Goal: Download file/media

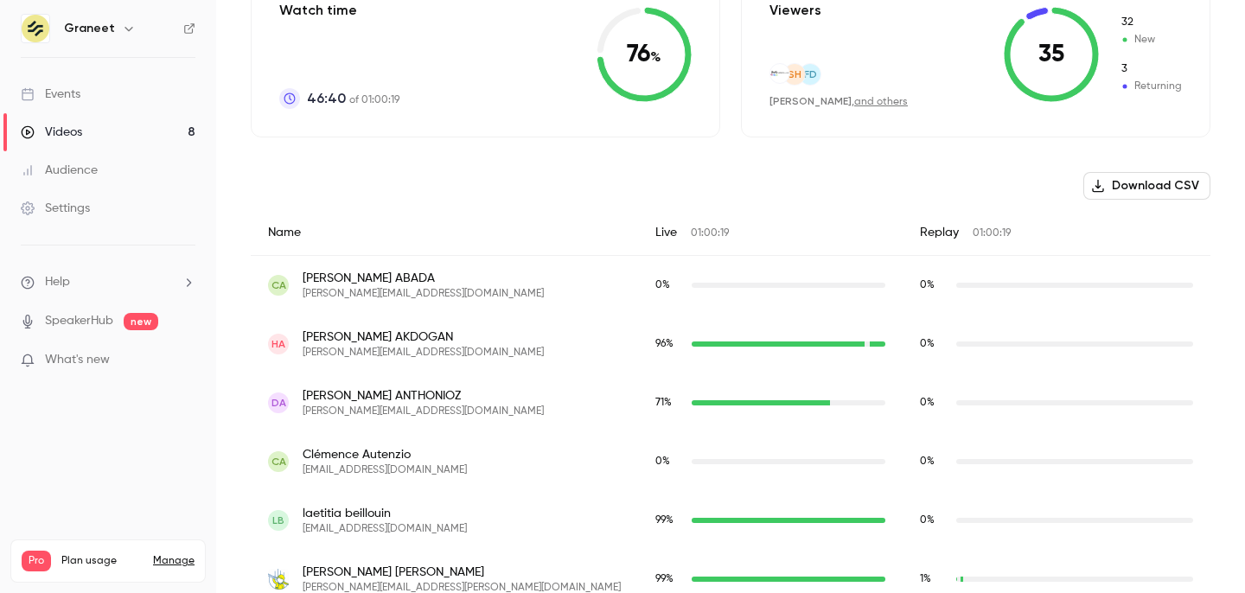
scroll to position [461, 0]
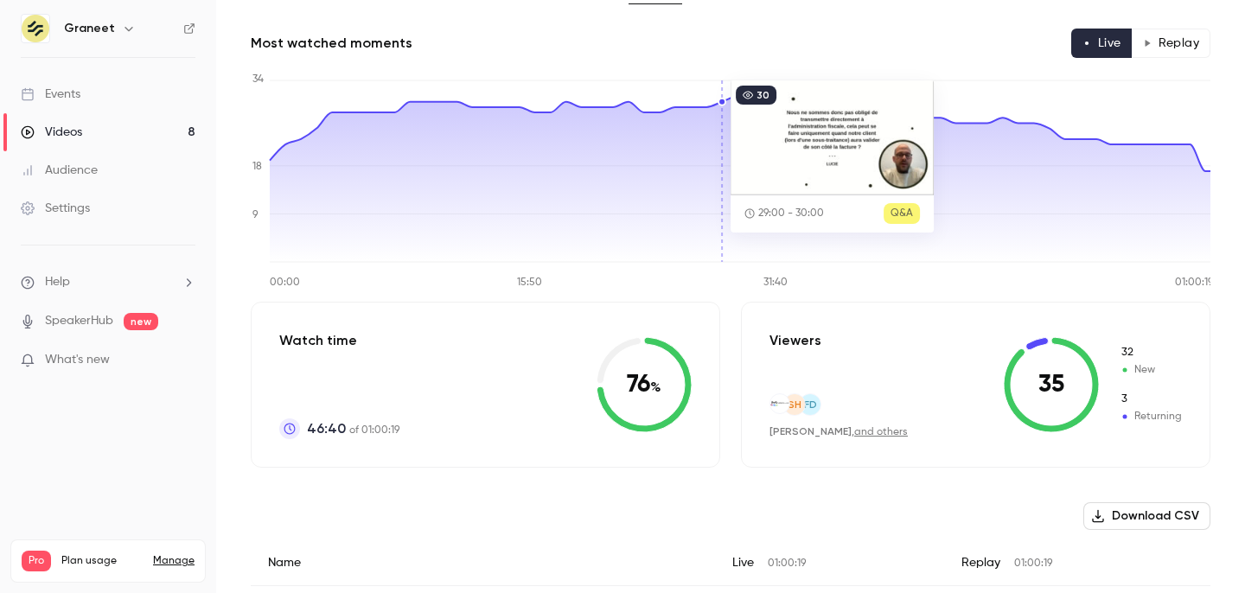
scroll to position [0, 0]
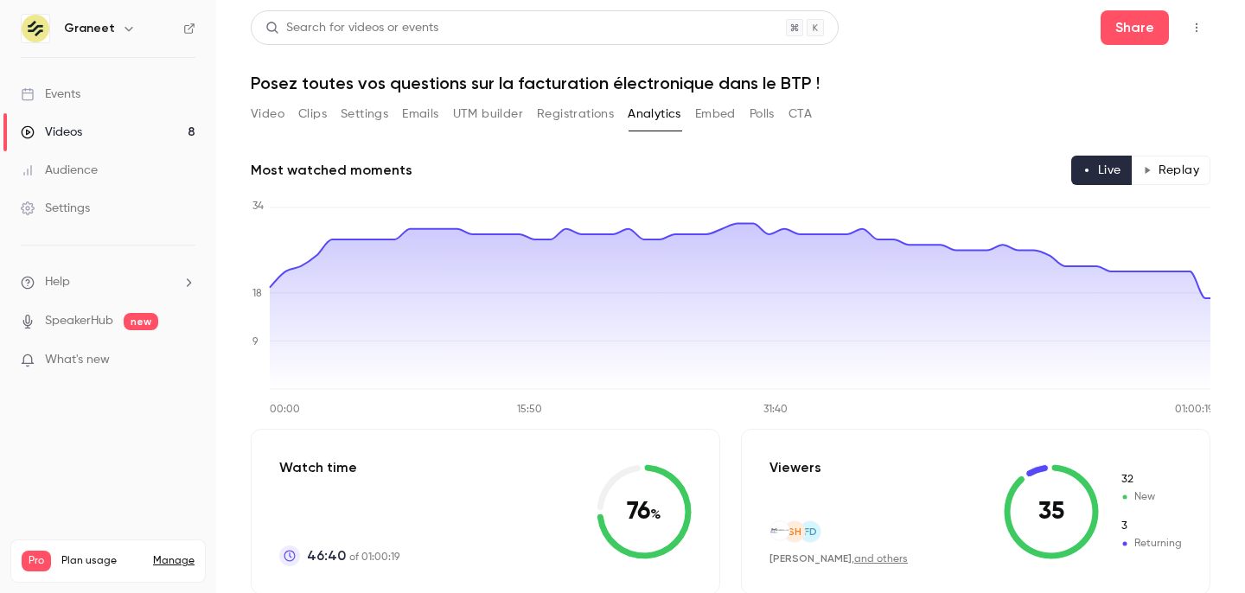
click at [578, 118] on button "Registrations" at bounding box center [575, 114] width 77 height 28
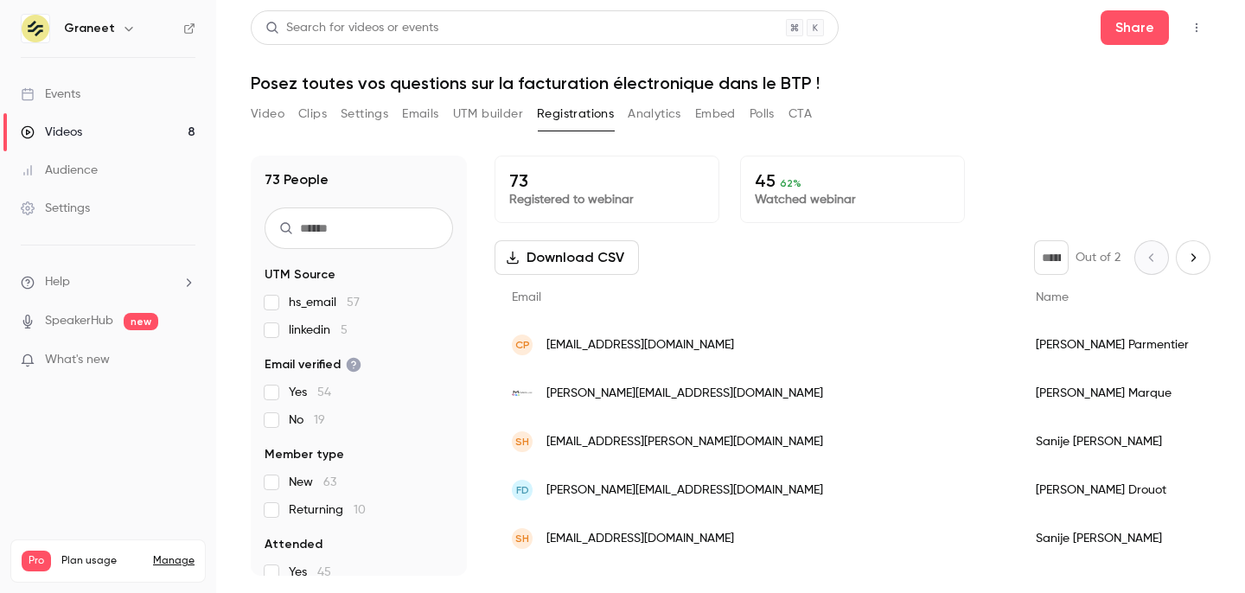
click at [656, 116] on button "Analytics" at bounding box center [655, 114] width 54 height 28
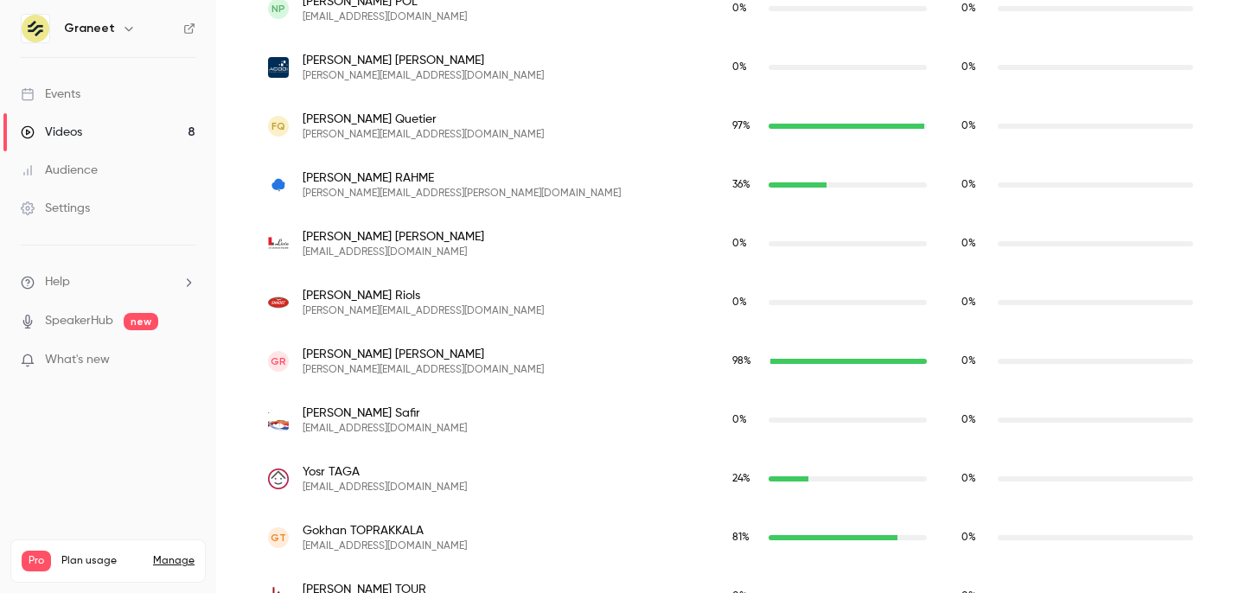
scroll to position [4426, 0]
